Goal: Task Accomplishment & Management: Manage account settings

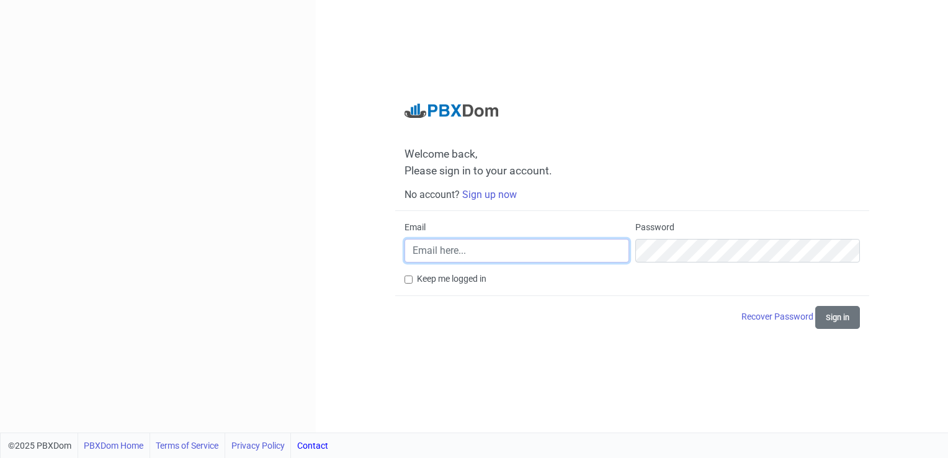
click at [471, 248] on input "Email" at bounding box center [516, 251] width 225 height 24
type input "[PERSON_NAME][EMAIL_ADDRESS][DOMAIN_NAME]"
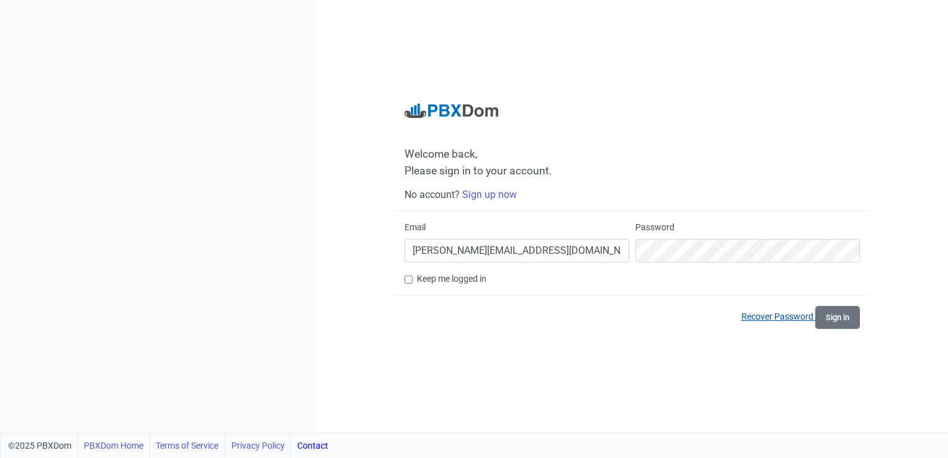
click at [766, 318] on link "Recover Password" at bounding box center [778, 316] width 74 height 10
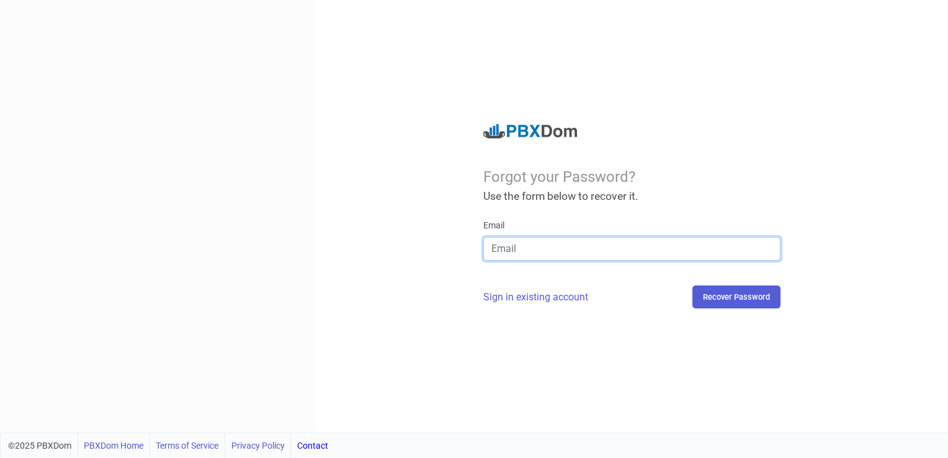
click at [596, 249] on input "email" at bounding box center [631, 249] width 297 height 24
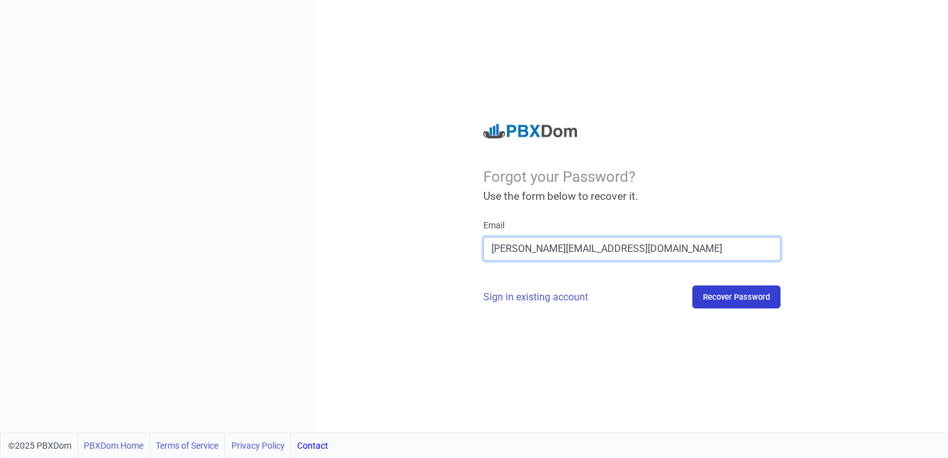
type input "[PERSON_NAME][EMAIL_ADDRESS][DOMAIN_NAME]"
click at [710, 298] on button "Recover Password" at bounding box center [736, 296] width 88 height 23
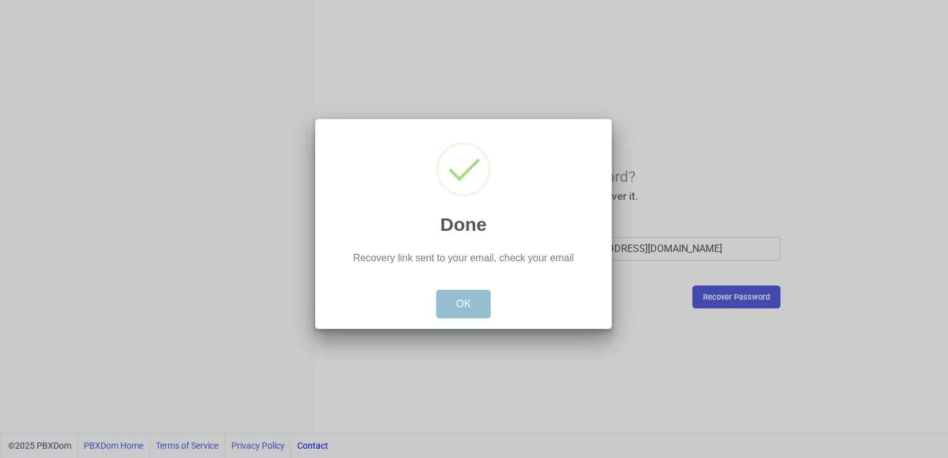
click at [457, 300] on button "OK" at bounding box center [463, 304] width 55 height 29
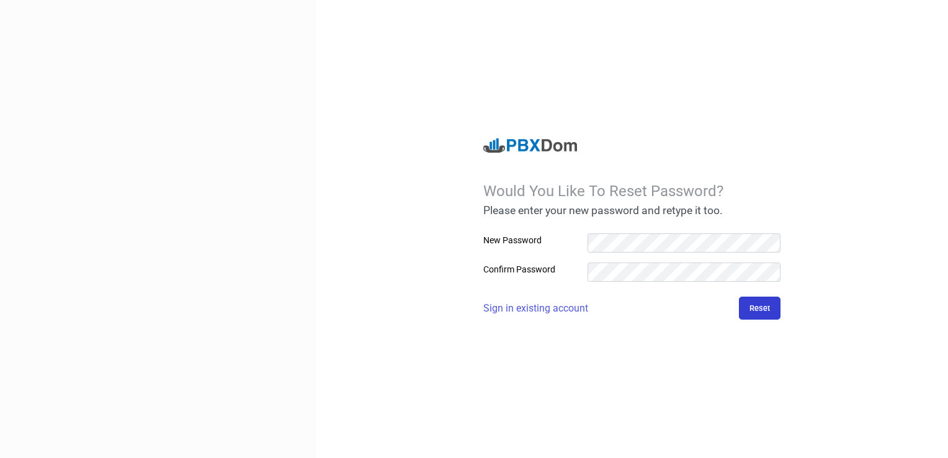
click at [756, 310] on button "Reset" at bounding box center [760, 308] width 42 height 23
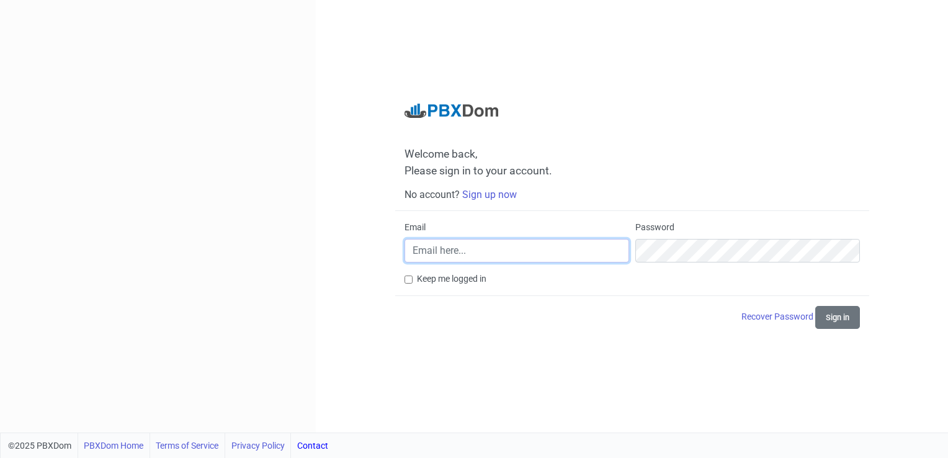
click at [433, 254] on input "Email" at bounding box center [516, 251] width 225 height 24
type input "[PERSON_NAME][EMAIL_ADDRESS][DOMAIN_NAME]"
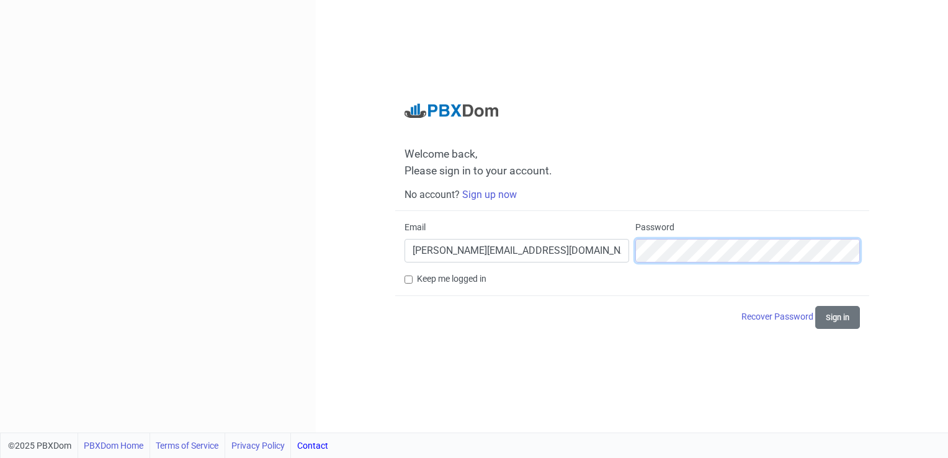
click at [815, 306] on button "Sign in" at bounding box center [837, 317] width 45 height 23
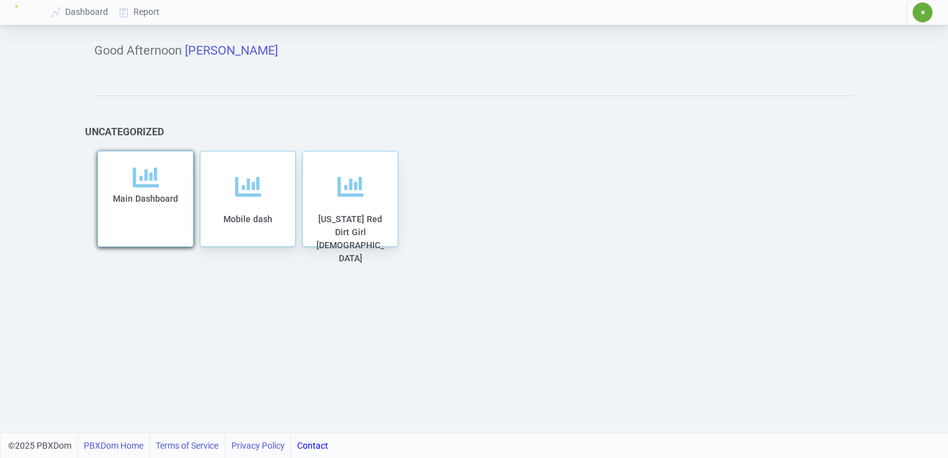
click at [151, 200] on span "Main Dashboard" at bounding box center [145, 199] width 65 height 10
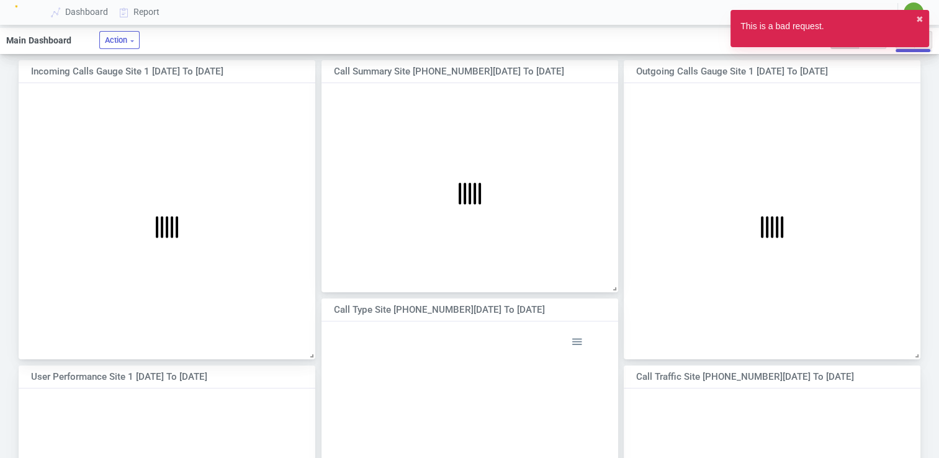
scroll to position [208, 315]
click at [919, 20] on button "✖︎" at bounding box center [919, 19] width 7 height 13
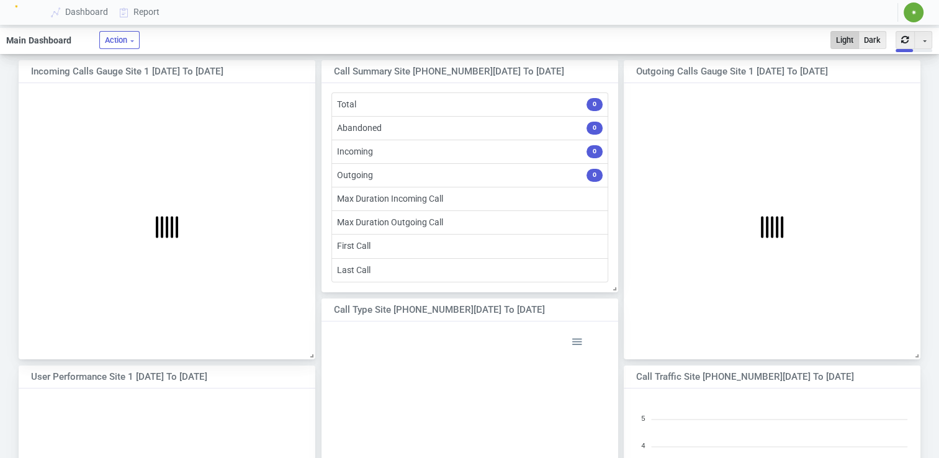
scroll to position [194, 285]
click at [118, 41] on button "Action" at bounding box center [119, 40] width 40 height 18
click at [926, 43] on button "Toggle Dropdown" at bounding box center [923, 40] width 18 height 18
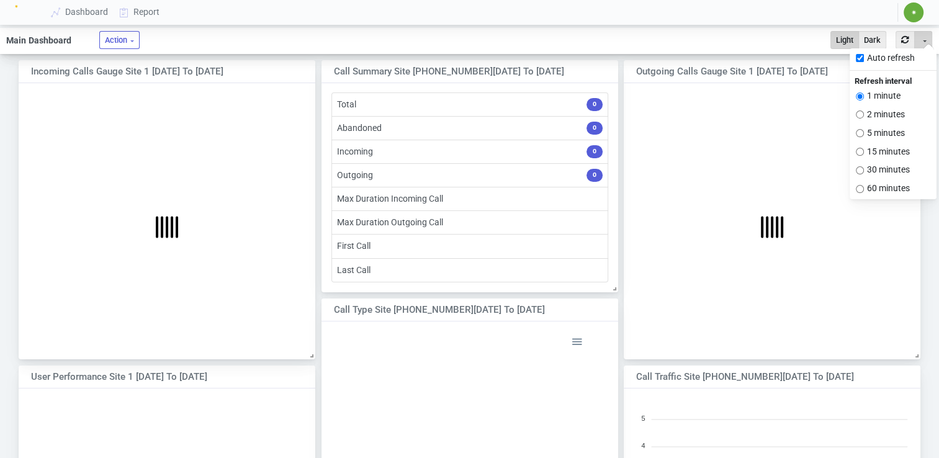
click at [450, 360] on foreignobject "Incoming Outgoing Abandoned" at bounding box center [470, 422] width 236 height 177
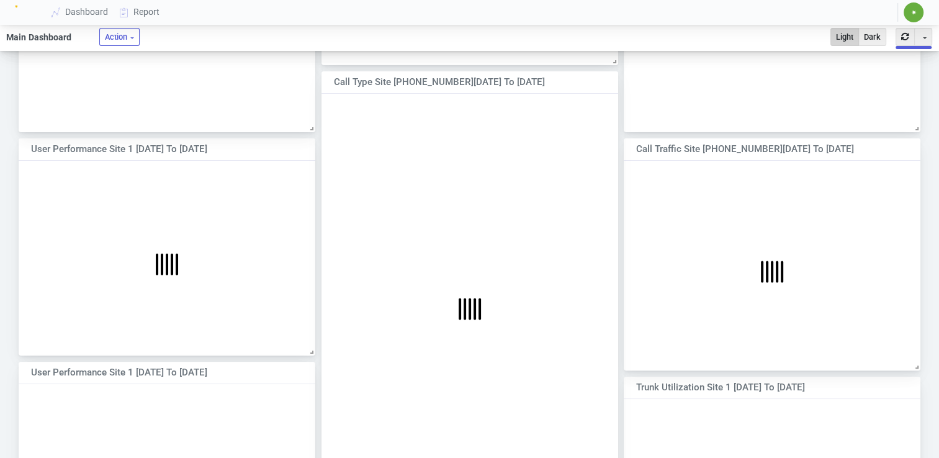
scroll to position [0, 0]
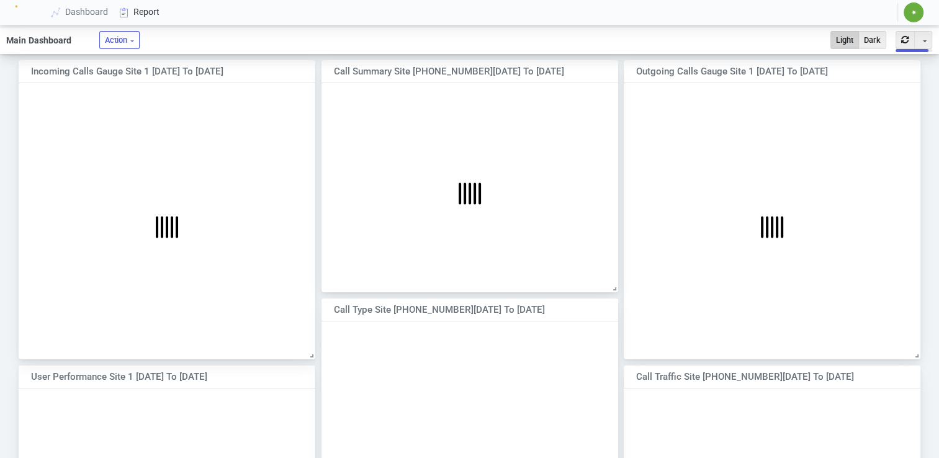
click at [144, 9] on link "Report" at bounding box center [139, 12] width 51 height 23
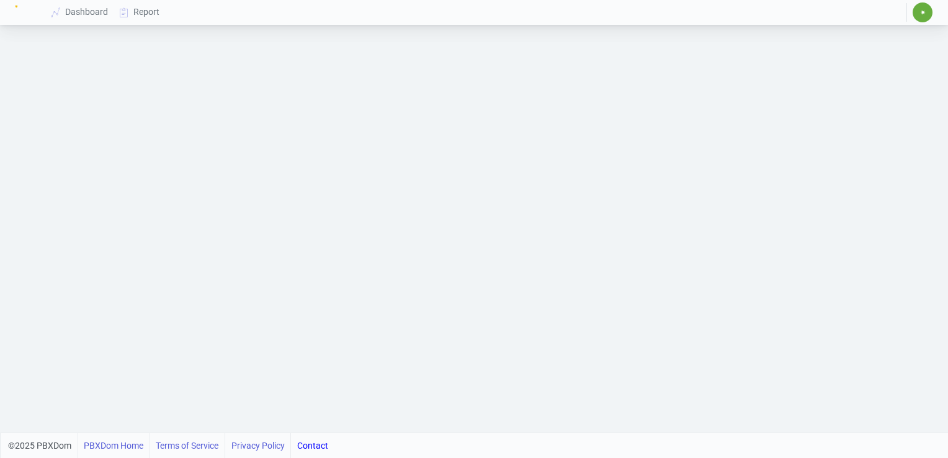
click at [922, 14] on span "✷" at bounding box center [923, 12] width 6 height 7
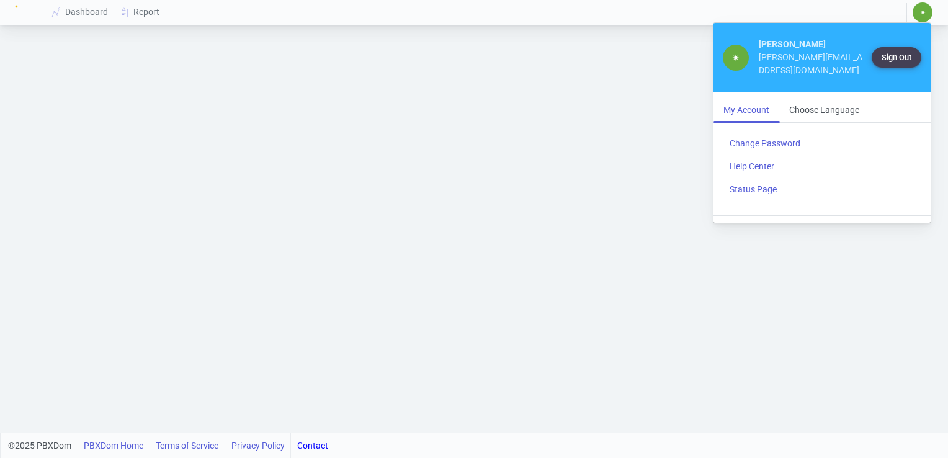
click at [532, 155] on div at bounding box center [474, 230] width 948 height 404
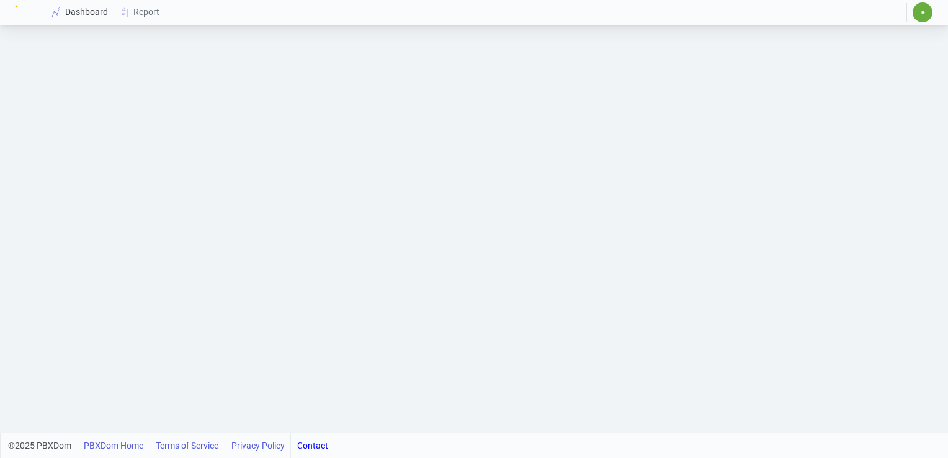
click at [64, 14] on icon at bounding box center [56, 12] width 19 height 10
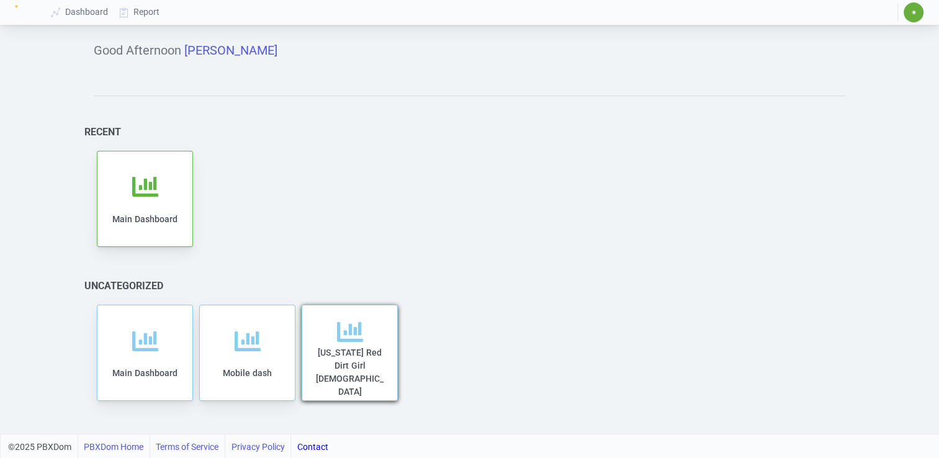
click at [346, 369] on span "[US_STATE] Red Dirt Girl [DEMOGRAPHIC_DATA]" at bounding box center [350, 371] width 68 height 49
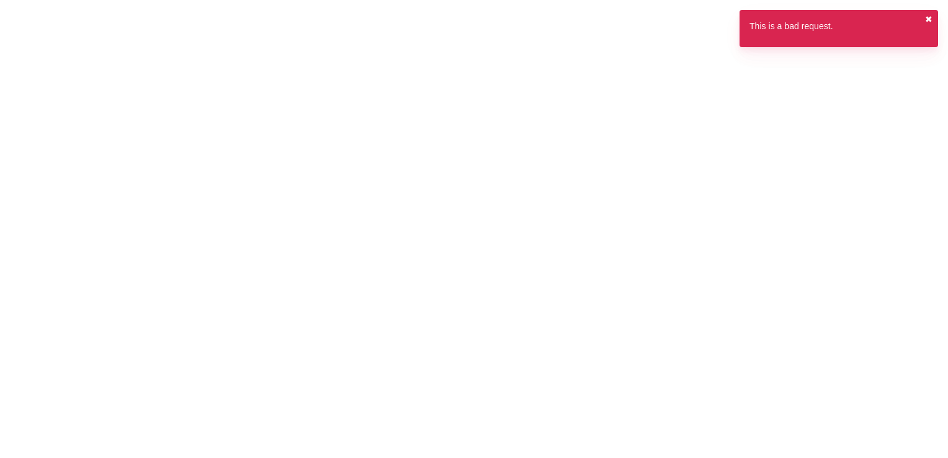
click at [928, 19] on button "✖︎" at bounding box center [928, 19] width 7 height 13
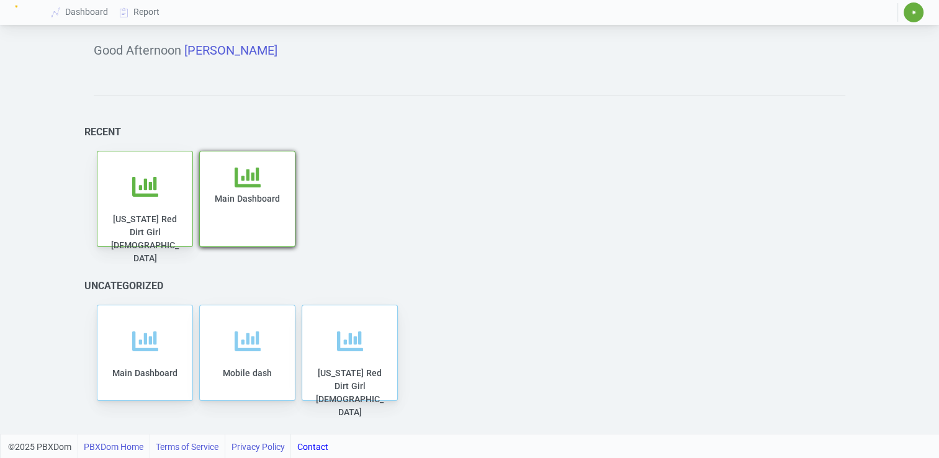
click at [261, 184] on div "Main Dashboard" at bounding box center [247, 205] width 70 height 83
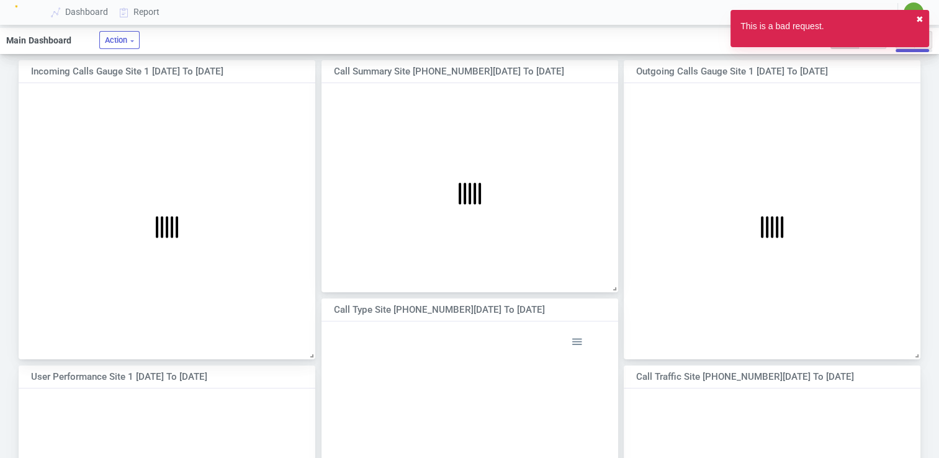
scroll to position [6, 6]
